Goal: Leave review/rating: Share an evaluation or opinion about a product, service, or content

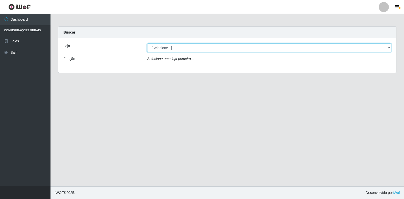
click at [385, 50] on select "[Selecione...] Extrabom - Loja 18 Goiabeiras" at bounding box center [269, 47] width 244 height 9
select select "501"
click at [147, 43] on select "[Selecione...] Extrabom - Loja 18 Goiabeiras" at bounding box center [269, 47] width 244 height 9
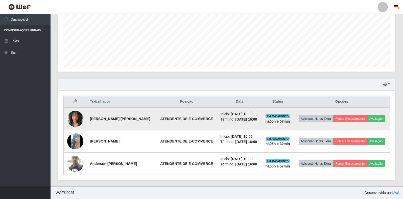
scroll to position [105, 336]
click at [375, 118] on button "Avaliação" at bounding box center [375, 118] width 18 height 7
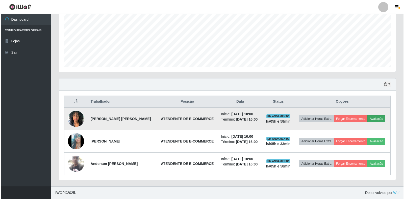
scroll to position [105, 333]
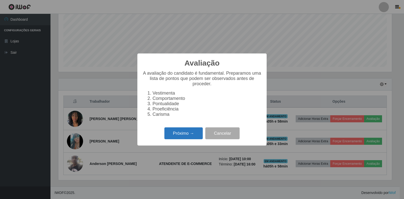
click at [176, 136] on button "Próximo →" at bounding box center [183, 133] width 38 height 12
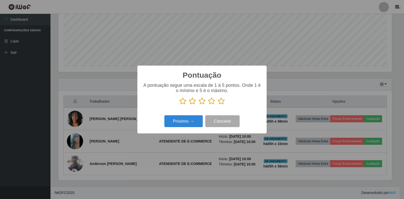
scroll to position [252286, 252057]
click at [220, 101] on icon at bounding box center [221, 101] width 7 height 8
click at [218, 105] on input "radio" at bounding box center [218, 105] width 0 height 0
click at [192, 121] on button "Próximo →" at bounding box center [183, 121] width 38 height 12
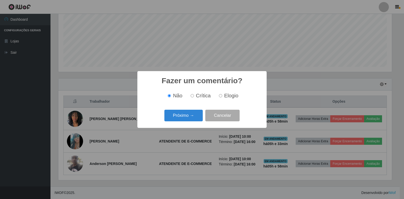
click at [226, 96] on span "Elogio" at bounding box center [231, 96] width 14 height 6
click at [222, 96] on input "Elogio" at bounding box center [220, 95] width 3 height 3
radio input "true"
click at [184, 115] on button "Próximo →" at bounding box center [183, 116] width 38 height 12
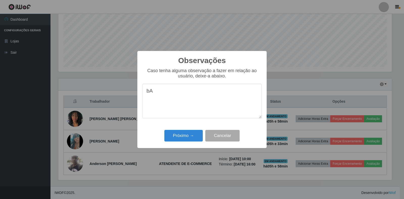
type textarea "b"
type textarea "e"
type textarea "b"
type textarea "Aprende rápido, muito educada."
click at [182, 134] on button "Próximo →" at bounding box center [183, 136] width 38 height 12
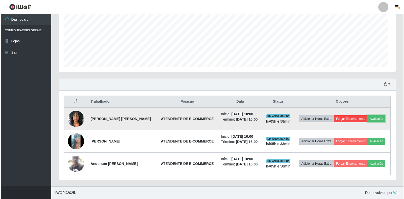
scroll to position [105, 336]
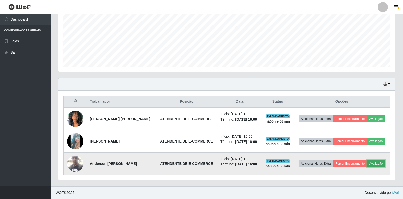
click at [376, 164] on button "Avaliação" at bounding box center [375, 163] width 18 height 7
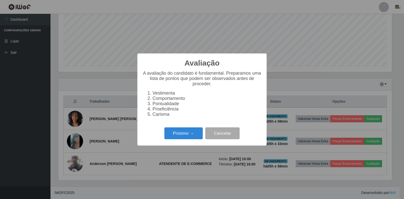
scroll to position [105, 333]
click at [186, 135] on button "Próximo →" at bounding box center [183, 133] width 38 height 12
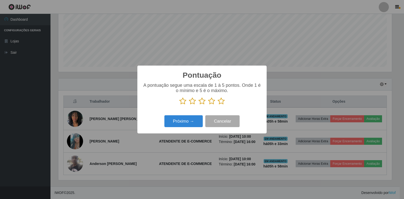
scroll to position [252286, 252057]
click at [222, 102] on icon at bounding box center [221, 101] width 7 height 8
click at [218, 105] on input "radio" at bounding box center [218, 105] width 0 height 0
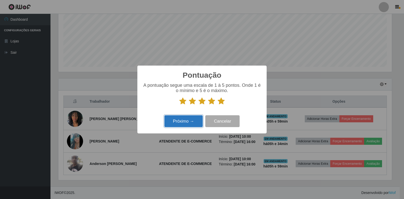
click at [187, 124] on button "Próximo →" at bounding box center [183, 121] width 38 height 12
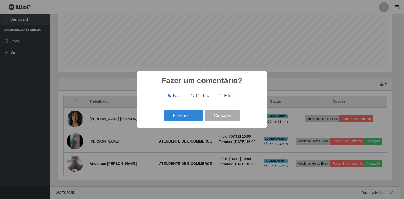
click at [220, 97] on input "Elogio" at bounding box center [220, 95] width 3 height 3
radio input "true"
click at [193, 119] on button "Próximo →" at bounding box center [183, 116] width 38 height 12
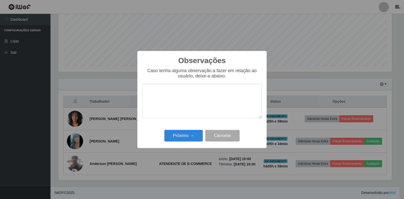
click at [161, 100] on textarea at bounding box center [201, 101] width 119 height 35
type textarea "Excelente colaborador."
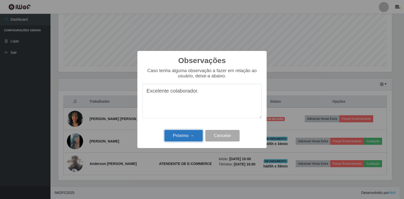
click at [186, 135] on button "Próximo →" at bounding box center [183, 136] width 38 height 12
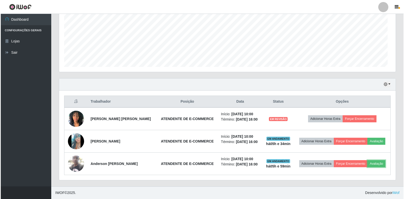
scroll to position [105, 336]
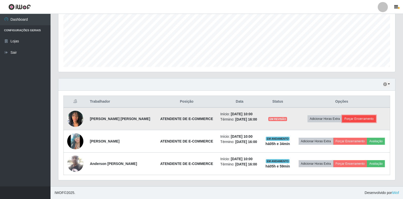
click at [363, 117] on button "Forçar Encerramento" at bounding box center [359, 118] width 34 height 7
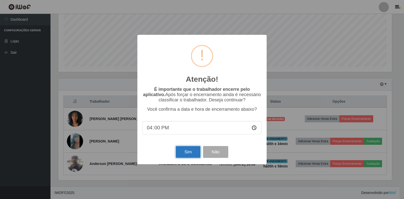
click at [186, 152] on button "Sim" at bounding box center [188, 152] width 24 height 12
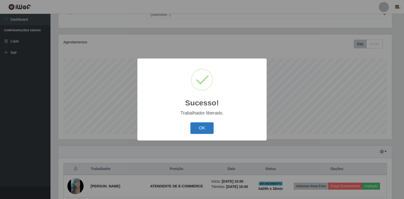
click at [203, 126] on button "OK" at bounding box center [201, 128] width 23 height 12
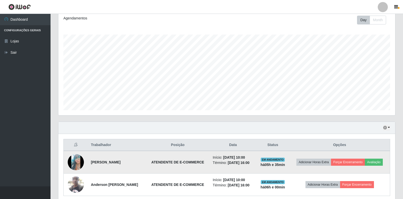
scroll to position [91, 0]
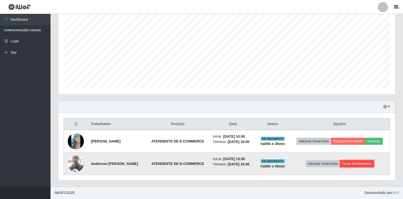
click at [355, 165] on button "Forçar Encerramento" at bounding box center [357, 163] width 34 height 7
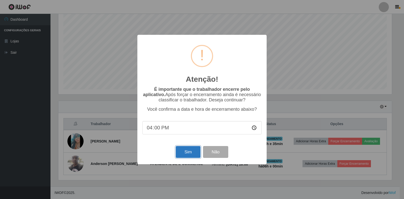
click at [186, 156] on button "Sim" at bounding box center [188, 152] width 24 height 12
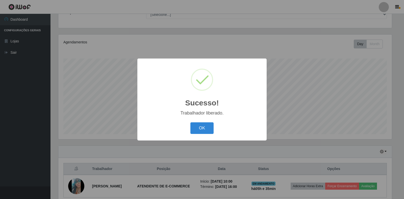
click at [200, 125] on button "OK" at bounding box center [201, 128] width 23 height 12
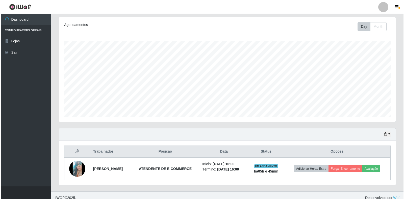
scroll to position [69, 0]
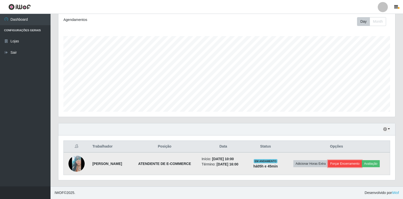
click at [357, 163] on button "Forçar Encerramento" at bounding box center [345, 163] width 34 height 7
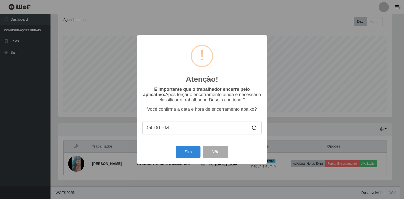
click at [157, 130] on input "16:00" at bounding box center [201, 127] width 119 height 13
type input "16:11"
click at [181, 151] on button "Sim" at bounding box center [188, 152] width 24 height 12
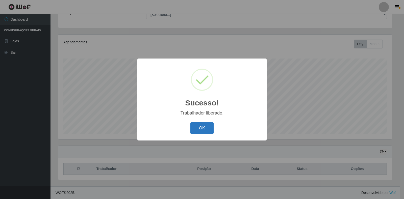
click at [204, 133] on button "OK" at bounding box center [201, 128] width 23 height 12
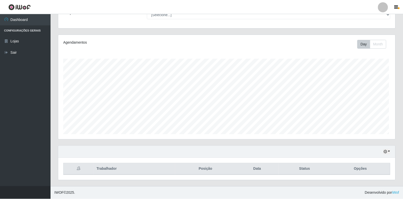
scroll to position [105, 336]
